Goal: Information Seeking & Learning: Learn about a topic

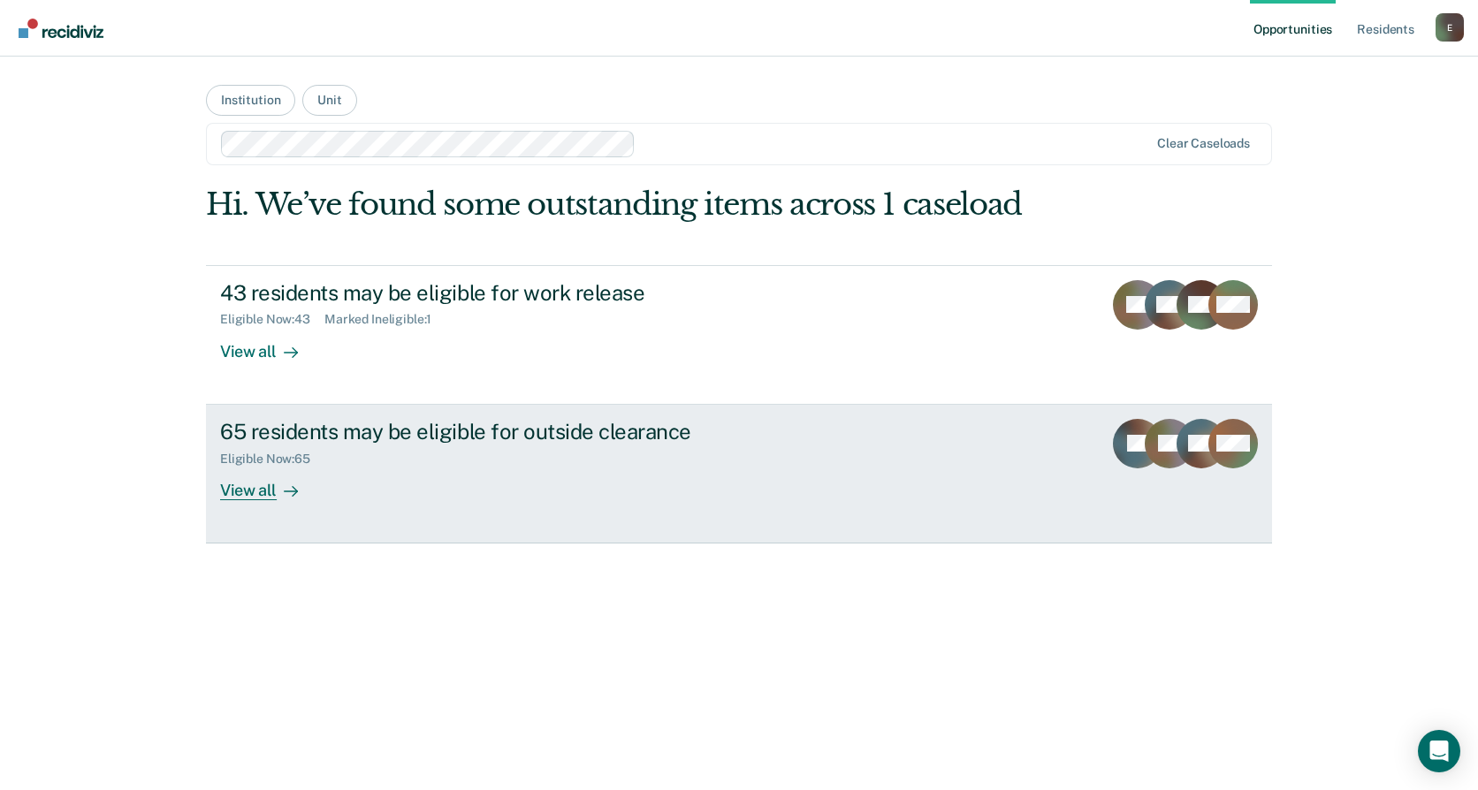
click at [263, 491] on div "View all" at bounding box center [269, 483] width 99 height 34
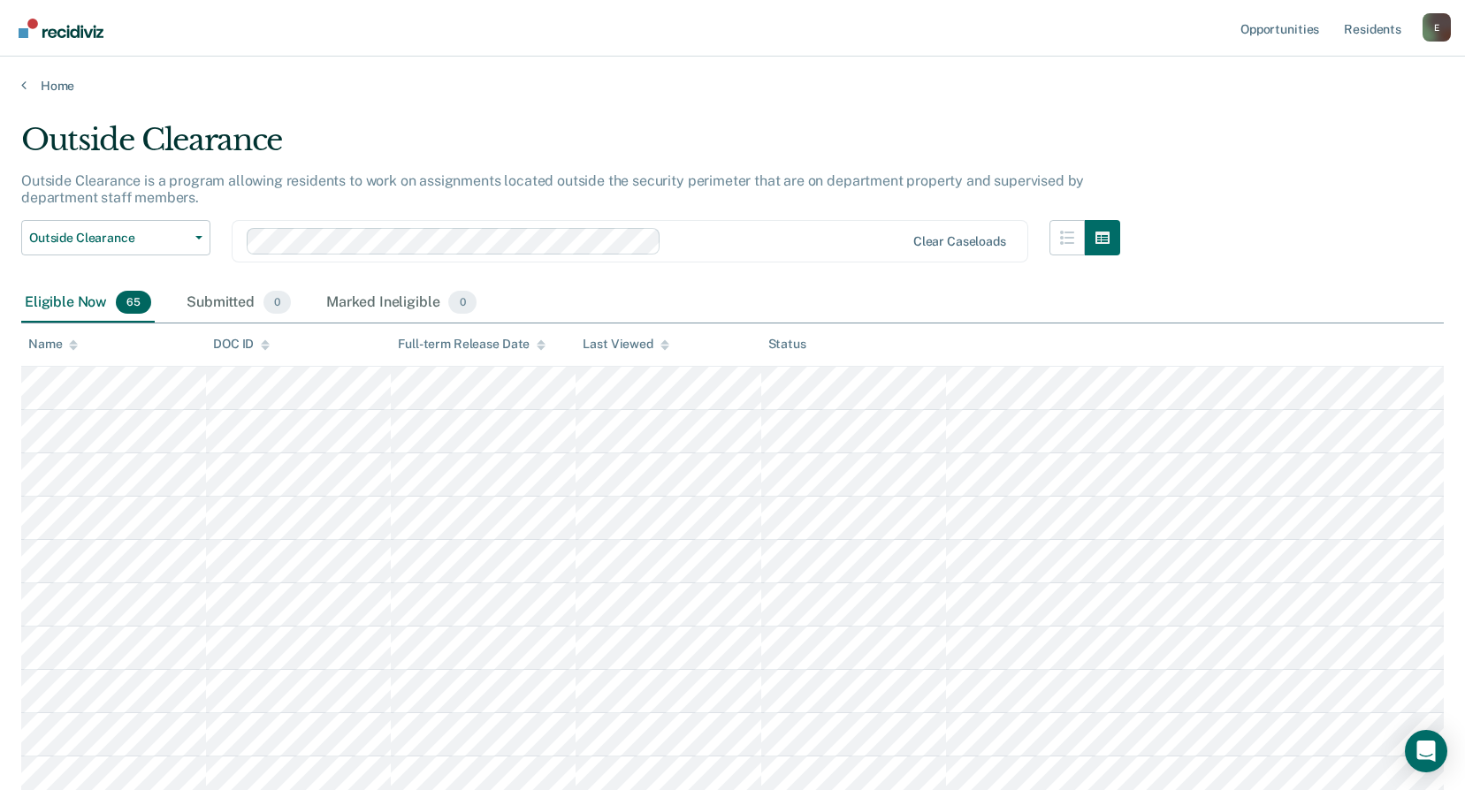
scroll to position [707, 0]
